Goal: Transaction & Acquisition: Purchase product/service

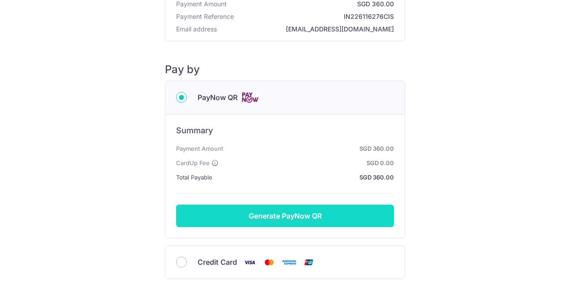
scroll to position [122, 0]
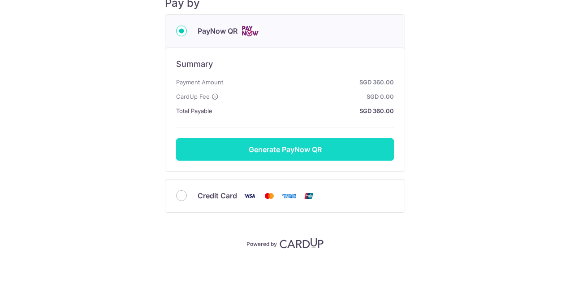
click at [283, 145] on button "Generate PayNow QR" at bounding box center [285, 149] width 218 height 22
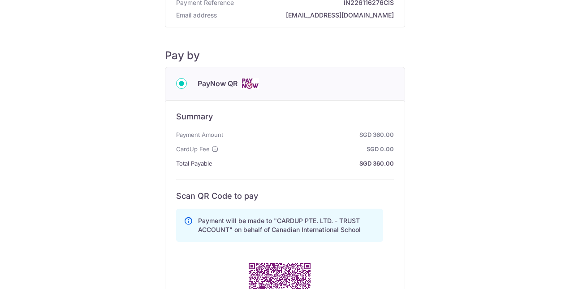
scroll to position [0, 0]
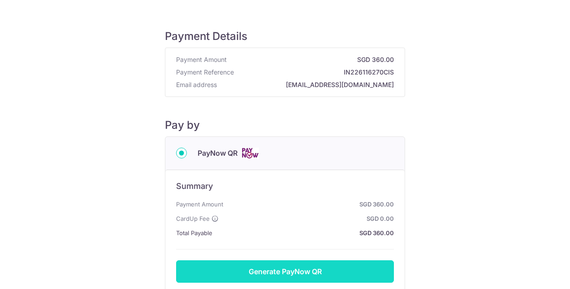
scroll to position [122, 0]
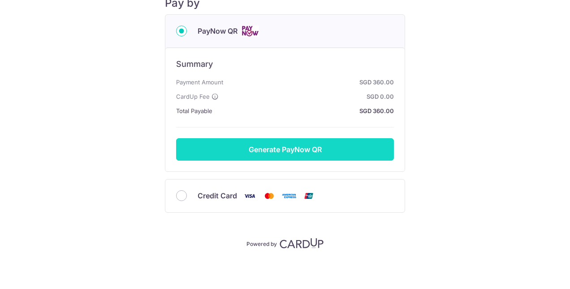
click at [305, 150] on button "Generate PayNow QR" at bounding box center [285, 149] width 218 height 22
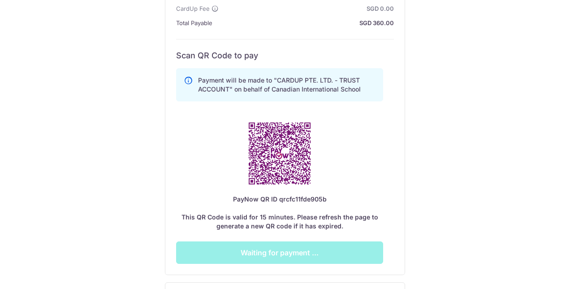
scroll to position [224, 0]
